Goal: Transaction & Acquisition: Purchase product/service

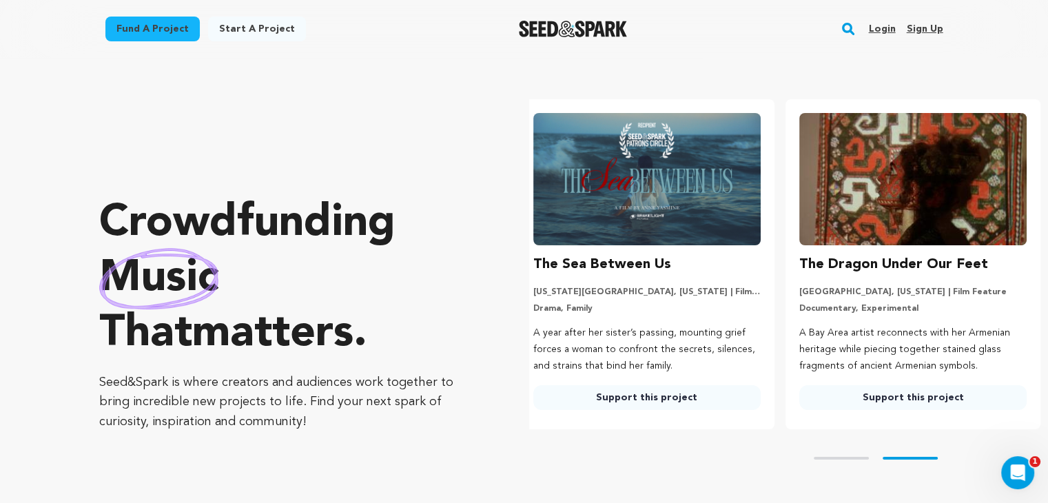
click at [878, 28] on link "Login" at bounding box center [882, 29] width 27 height 22
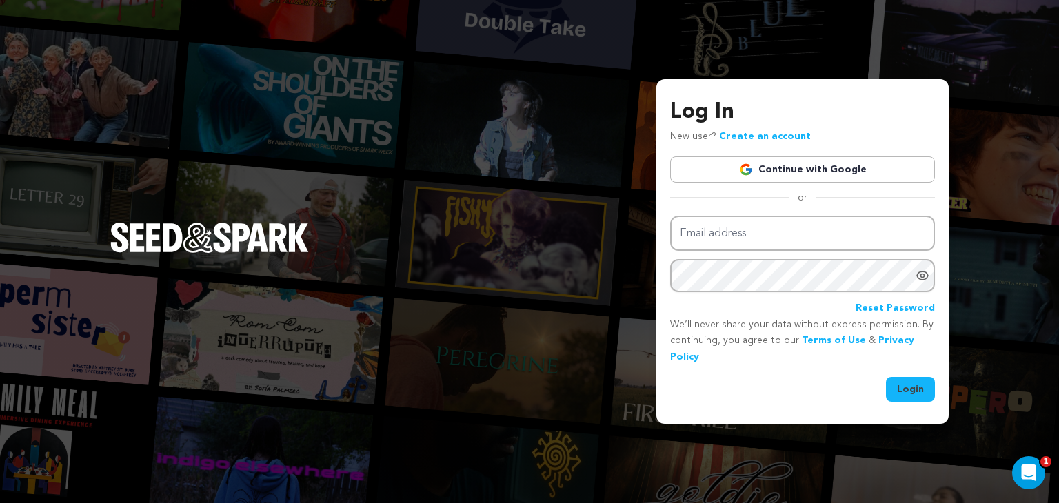
click at [830, 165] on link "Continue with Google" at bounding box center [802, 169] width 265 height 26
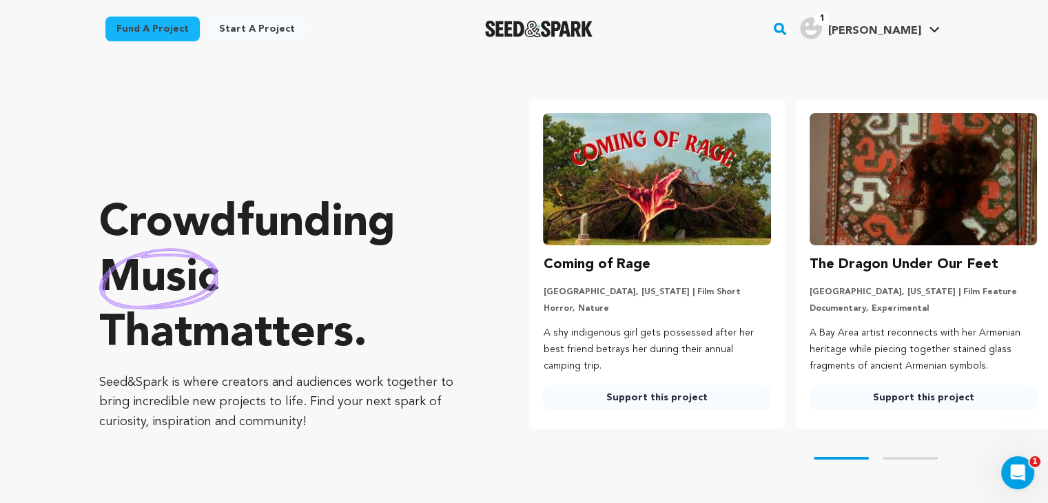
click at [547, 37] on img "Seed&Spark Homepage" at bounding box center [539, 29] width 108 height 17
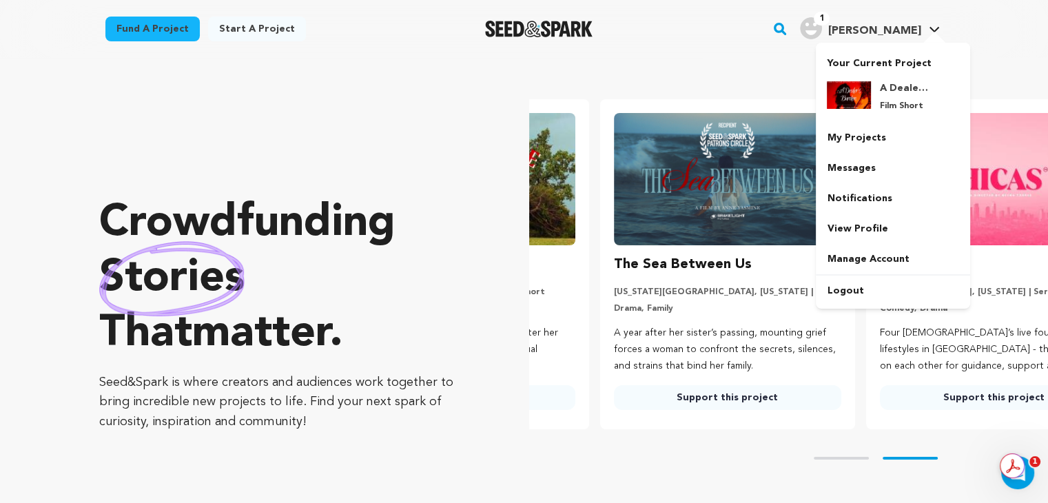
scroll to position [0, 276]
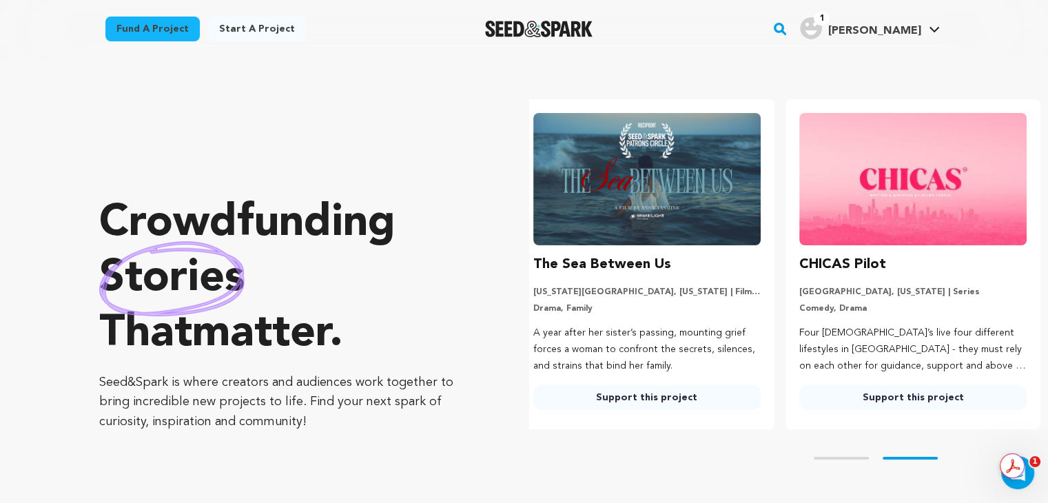
click at [870, 39] on div "1 Mekka L." at bounding box center [860, 28] width 121 height 22
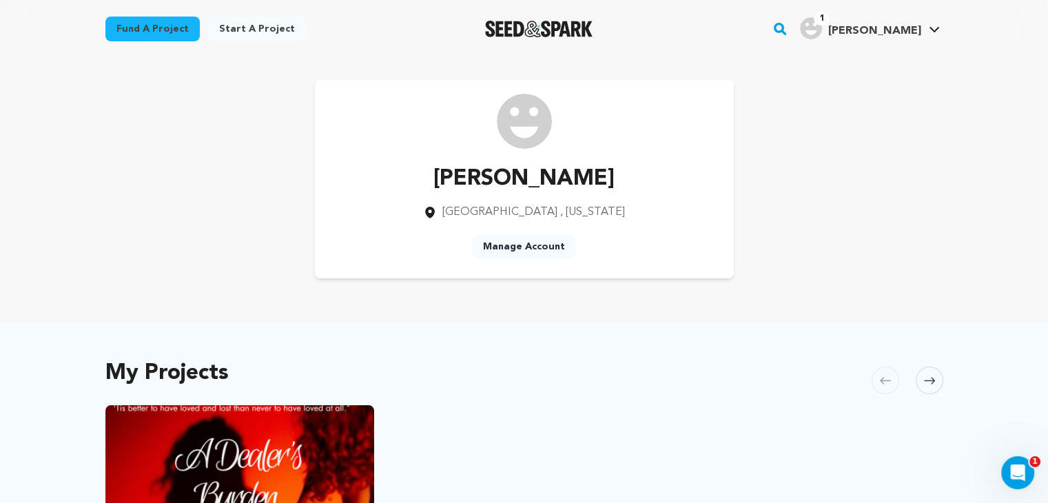
click at [735, 34] on div "Fund a project Start a project Search 1" at bounding box center [513, 29] width 860 height 36
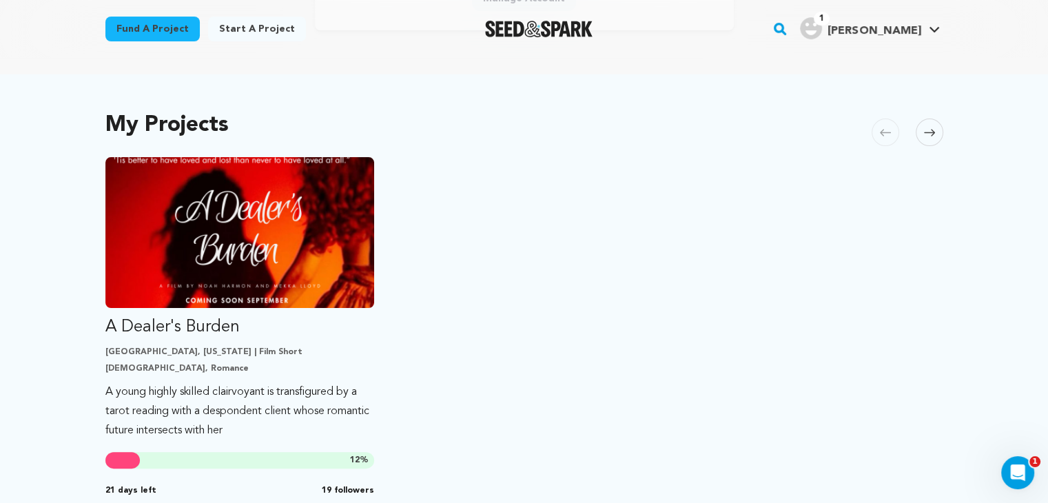
scroll to position [252, 0]
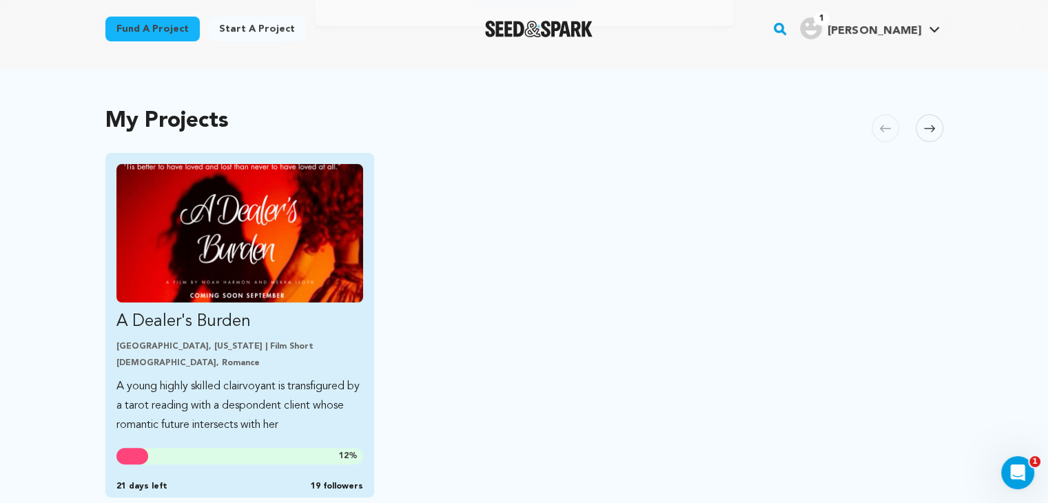
click at [334, 257] on img "Fund A Dealer&#039;s Burden" at bounding box center [239, 233] width 247 height 139
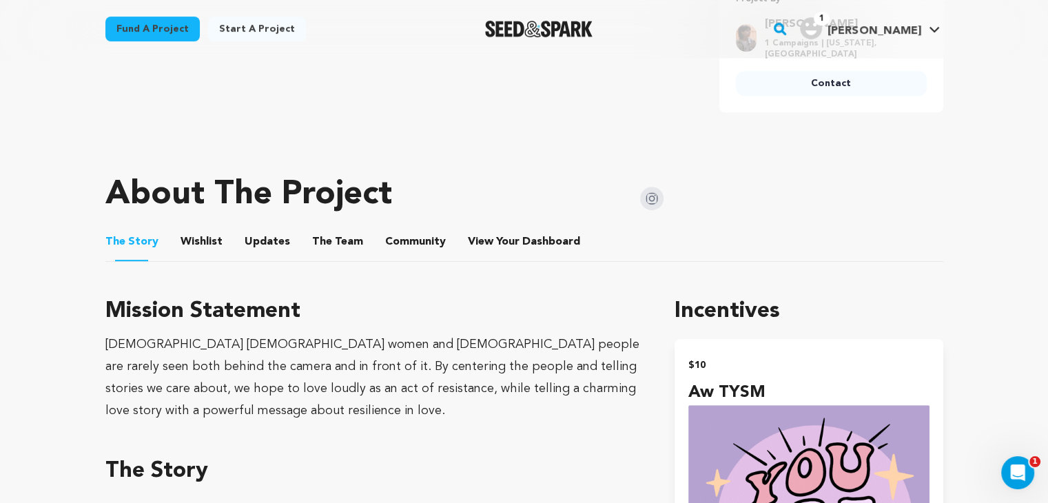
scroll to position [596, 0]
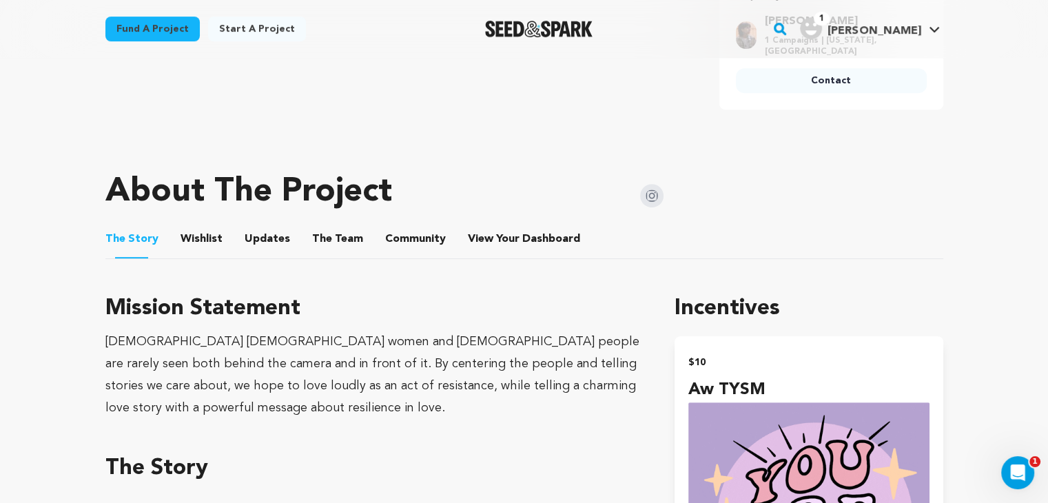
click at [199, 229] on button "Wishlist" at bounding box center [201, 241] width 33 height 33
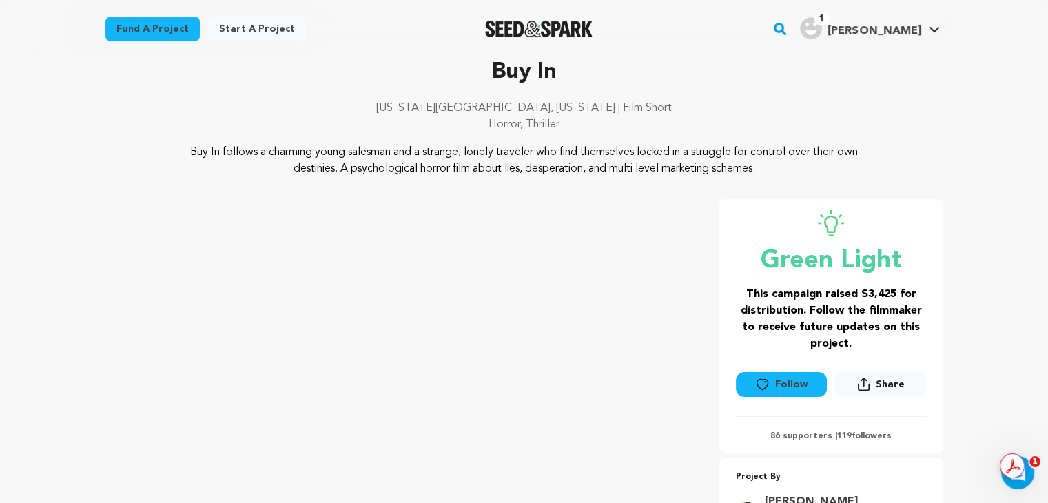
scroll to position [66, 0]
